Goal: Task Accomplishment & Management: Use online tool/utility

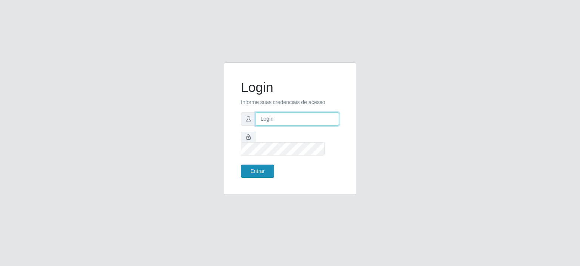
type input "[EMAIL_ADDRESS][DOMAIN_NAME]"
click at [248, 167] on button "Entrar" at bounding box center [257, 170] width 33 height 13
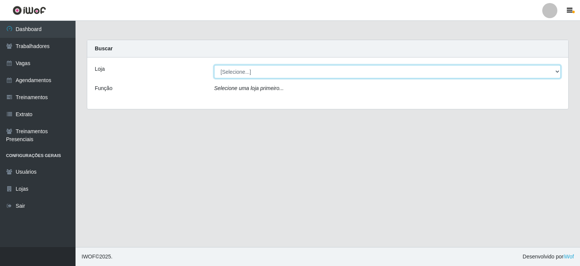
click at [240, 73] on select "[Selecione...] Preço Bom Supermercado" at bounding box center [387, 71] width 347 height 13
select select "387"
click at [214, 65] on select "[Selecione...] Preço Bom Supermercado" at bounding box center [387, 71] width 347 height 13
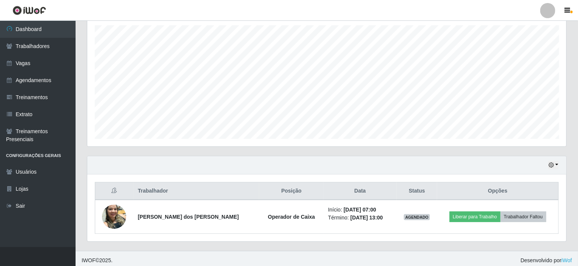
scroll to position [134, 0]
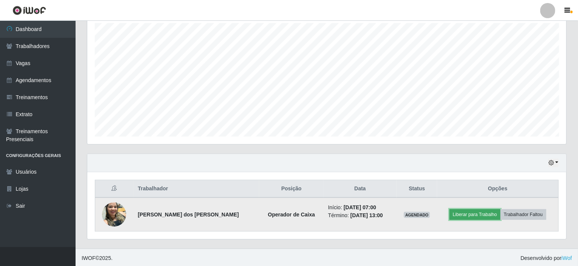
click at [470, 215] on button "Liberar para Trabalho" at bounding box center [475, 214] width 51 height 11
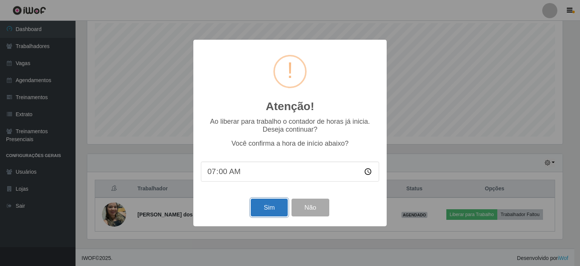
click at [266, 208] on button "Sim" at bounding box center [269, 207] width 37 height 18
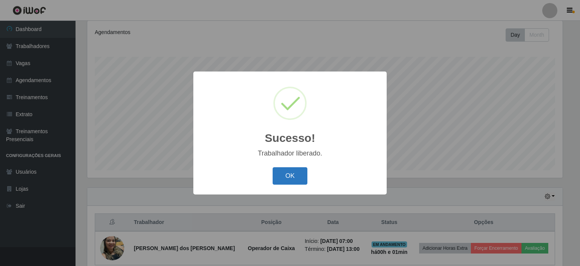
click at [287, 178] on button "OK" at bounding box center [290, 176] width 35 height 18
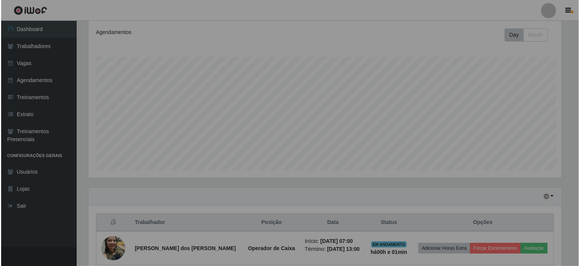
scroll to position [157, 479]
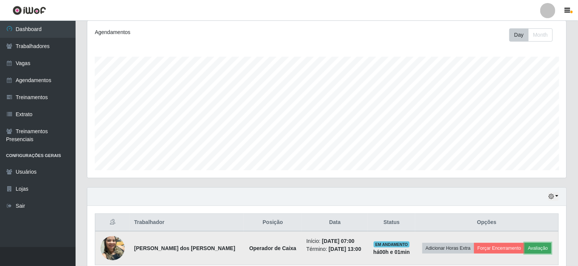
click at [537, 245] on button "Avaliação" at bounding box center [538, 248] width 27 height 11
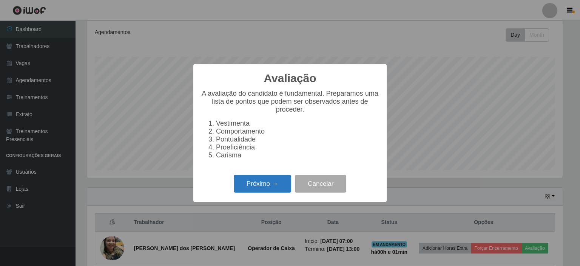
click at [247, 187] on button "Próximo →" at bounding box center [262, 184] width 57 height 18
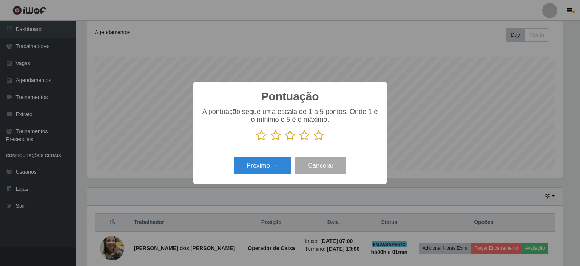
scroll to position [377660, 377341]
click at [320, 135] on icon at bounding box center [319, 135] width 11 height 11
click at [314, 141] on input "radio" at bounding box center [314, 141] width 0 height 0
click at [261, 156] on div "Próximo → Cancelar" at bounding box center [290, 166] width 178 height 22
click at [255, 165] on button "Próximo →" at bounding box center [262, 165] width 57 height 18
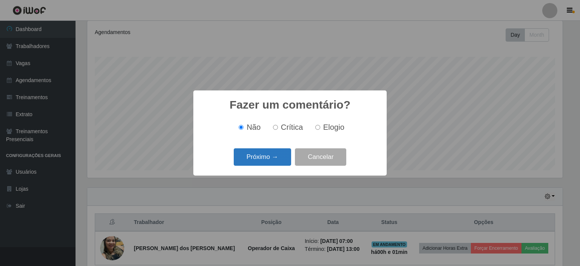
click at [255, 160] on button "Próximo →" at bounding box center [262, 157] width 57 height 18
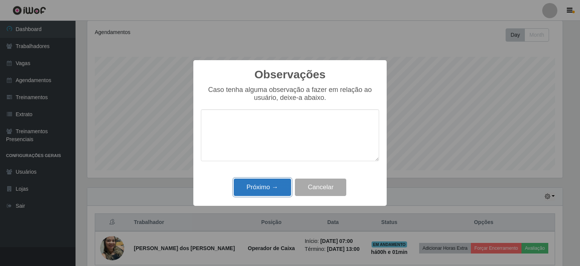
click at [244, 183] on button "Próximo →" at bounding box center [262, 187] width 57 height 18
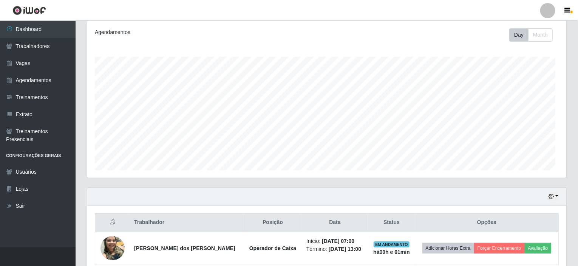
scroll to position [157, 479]
